Goal: Answer question/provide support

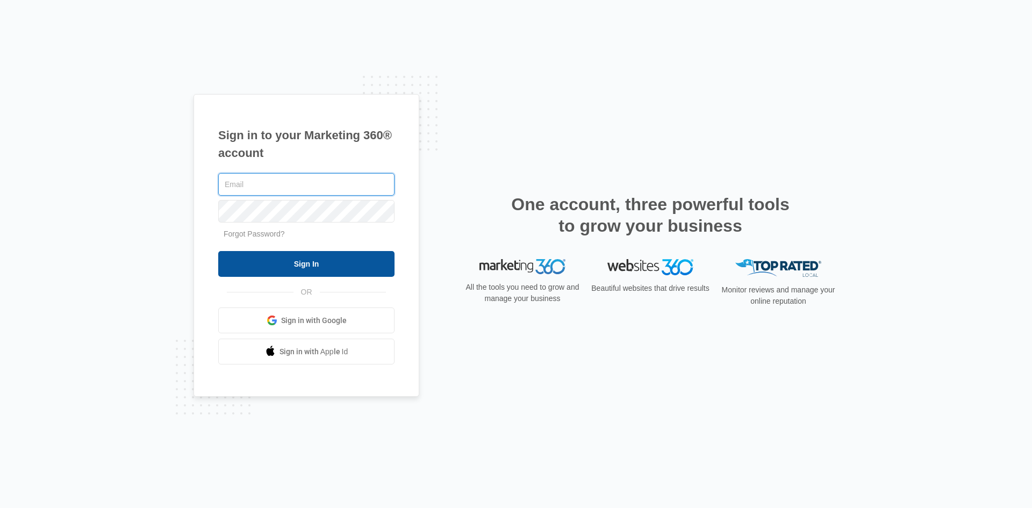
type input "[EMAIL_ADDRESS][DOMAIN_NAME]"
click at [290, 265] on input "Sign In" at bounding box center [306, 264] width 176 height 26
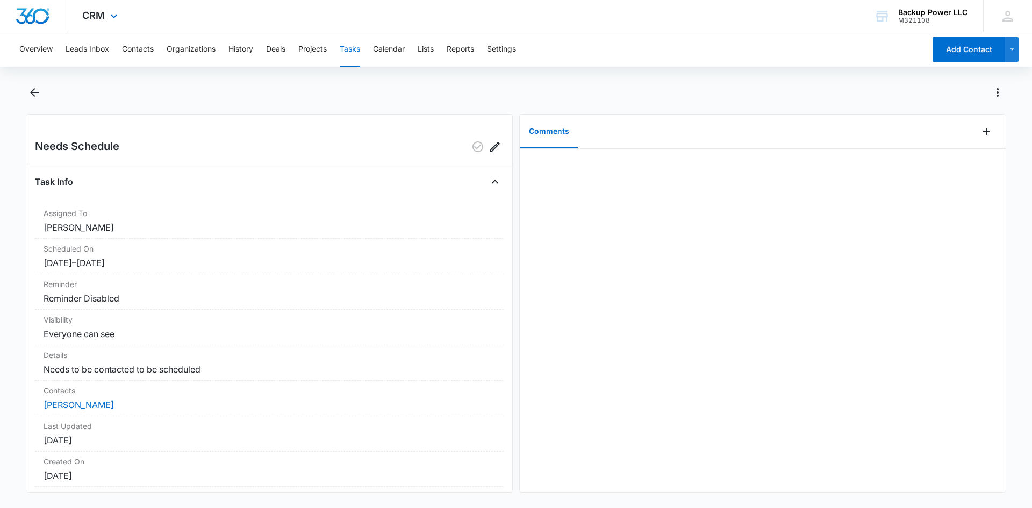
click at [106, 17] on div "CRM Apps Reputation Websites Forms CRM Email Social Content Ads Intelligence Fi…" at bounding box center [101, 16] width 70 height 32
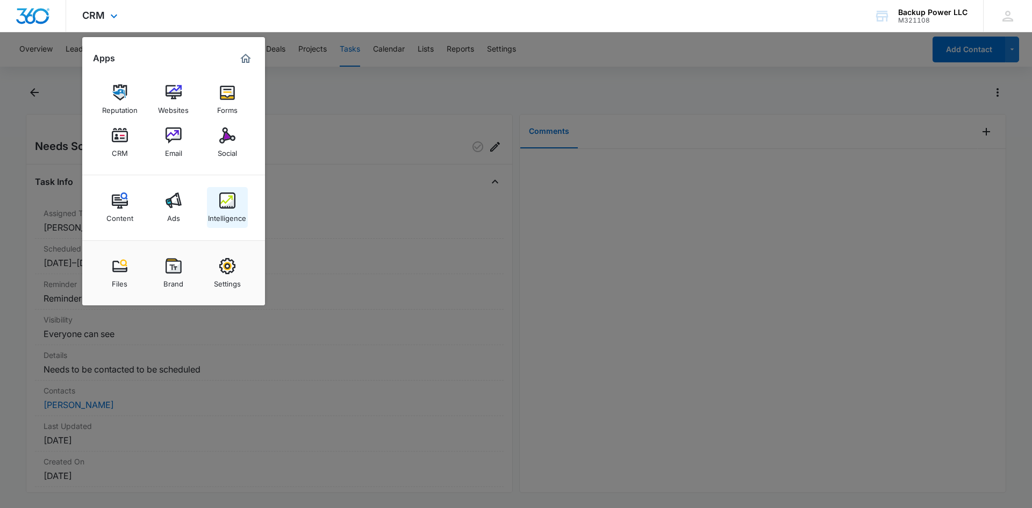
click at [220, 205] on img at bounding box center [227, 200] width 16 height 16
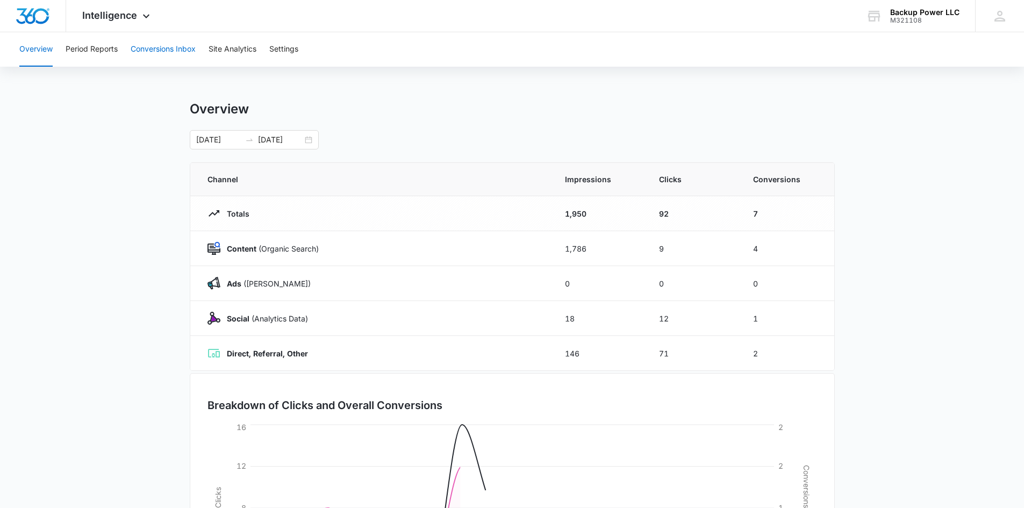
click at [147, 51] on button "Conversions Inbox" at bounding box center [163, 49] width 65 height 34
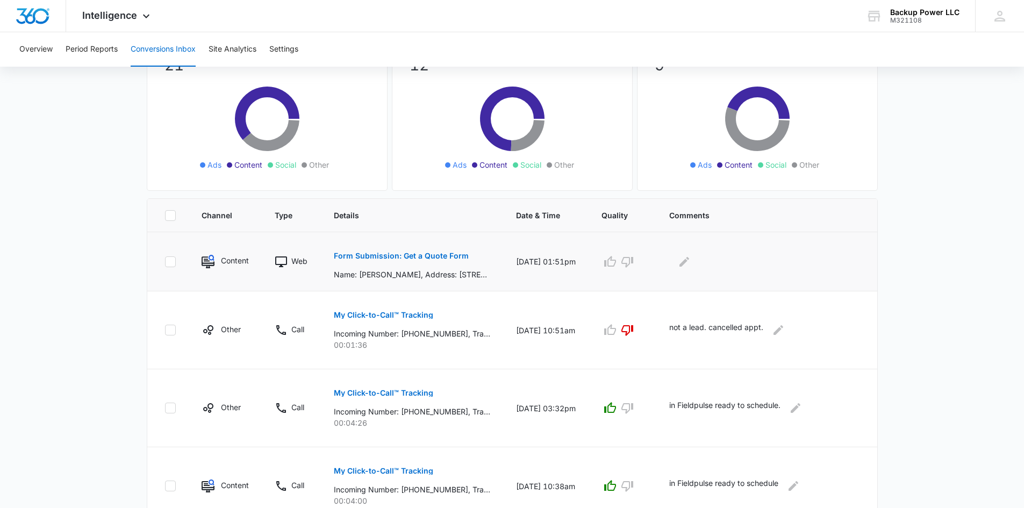
scroll to position [107, 0]
click at [430, 254] on p "Form Submission: Get a Quote Form" at bounding box center [401, 255] width 135 height 8
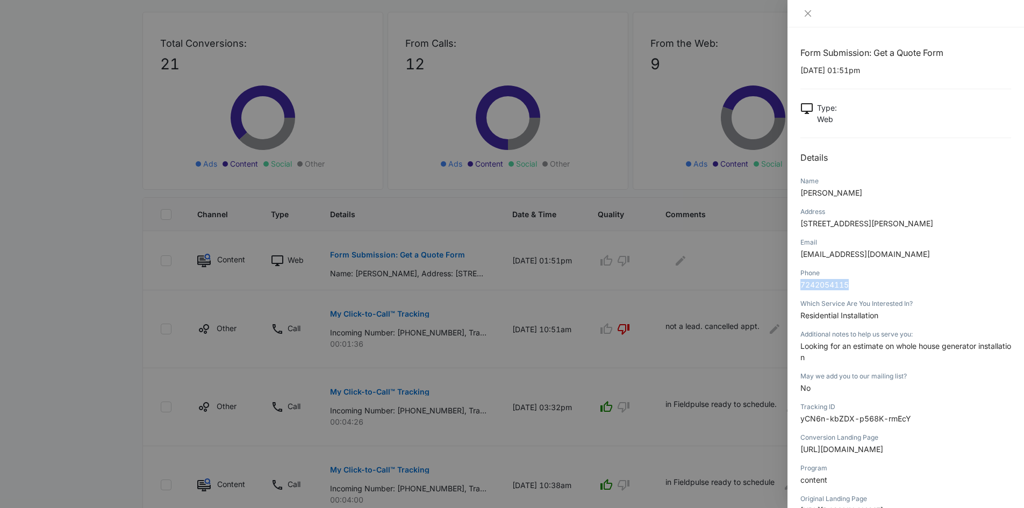
drag, startPoint x: 856, startPoint y: 285, endPoint x: 799, endPoint y: 290, distance: 56.6
click at [799, 290] on div "Form Submission: Get a Quote Form [DATE] 01:51pm Type : Web Details Name [PERSO…" at bounding box center [905, 267] width 236 height 480
copy span "7242054115"
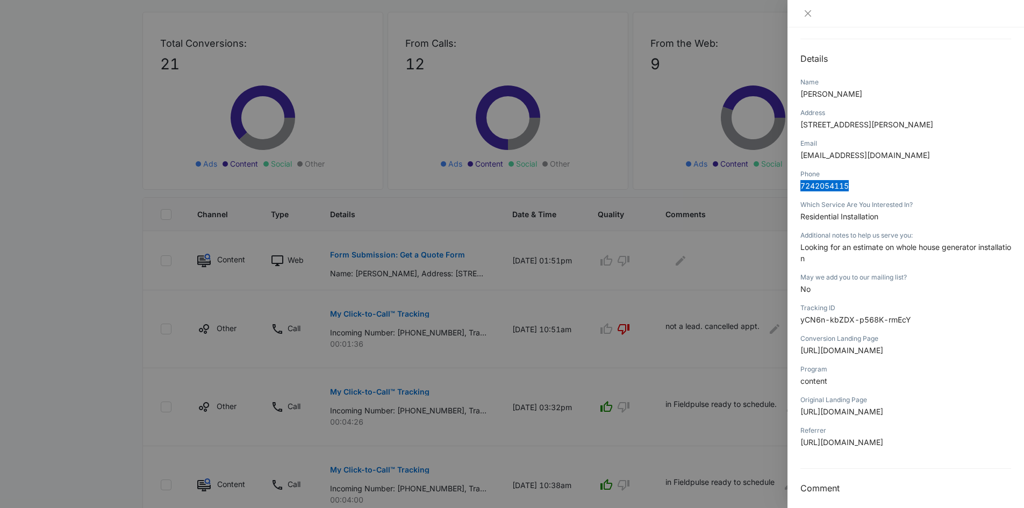
scroll to position [106, 0]
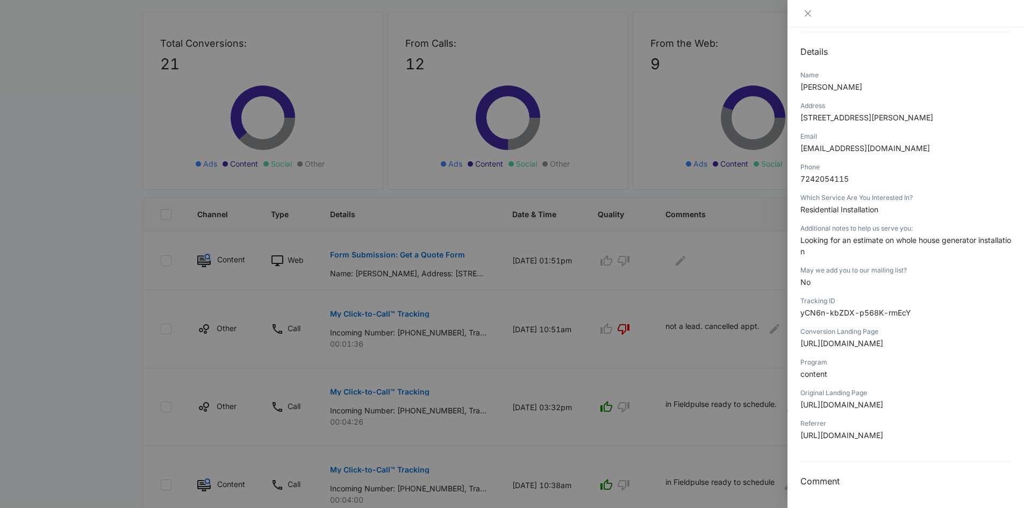
click at [653, 322] on div at bounding box center [512, 254] width 1024 height 508
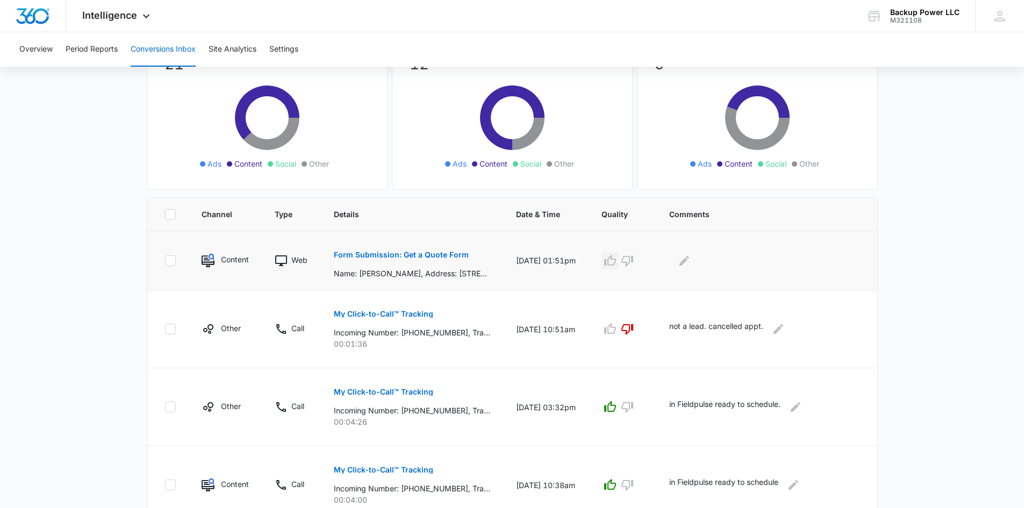
click at [616, 261] on icon "button" at bounding box center [610, 260] width 12 height 11
click at [689, 263] on icon "Edit Comments" at bounding box center [684, 260] width 10 height 10
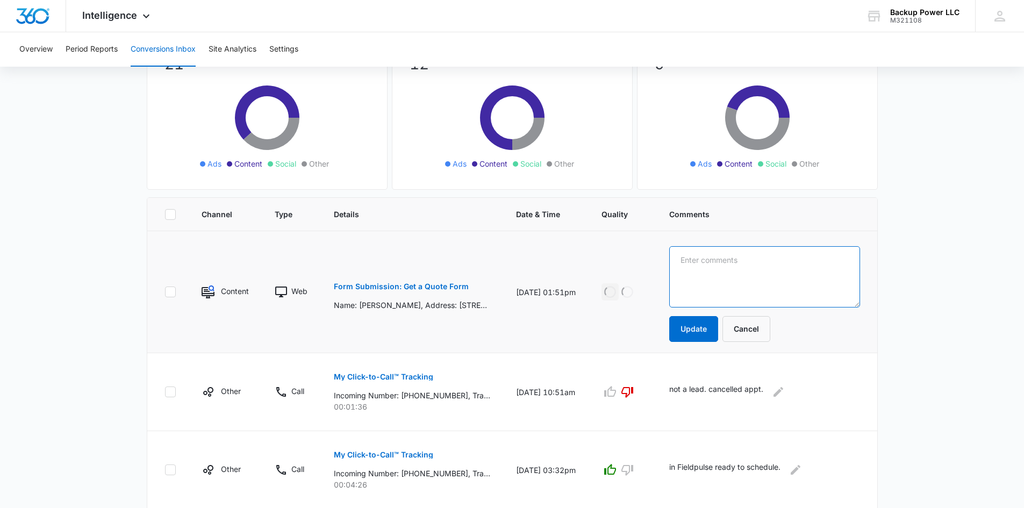
click at [741, 263] on textarea at bounding box center [764, 276] width 190 height 61
type textarea "in Fieldpulse. ready to schedule."
drag, startPoint x: 705, startPoint y: 334, endPoint x: 699, endPoint y: 331, distance: 6.0
click at [705, 333] on button "Update" at bounding box center [693, 329] width 49 height 26
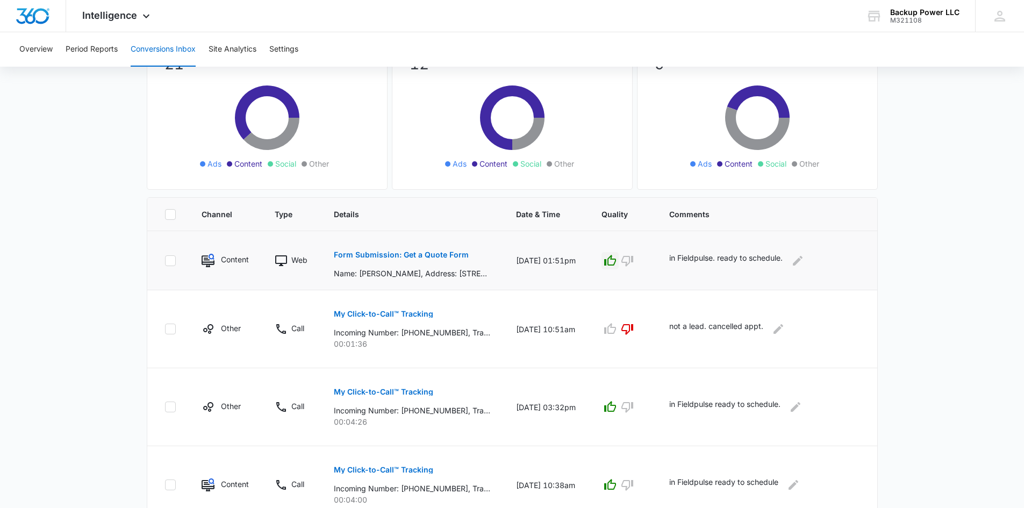
click at [450, 257] on p "Form Submission: Get a Quote Form" at bounding box center [401, 255] width 135 height 8
